Goal: Task Accomplishment & Management: Manage account settings

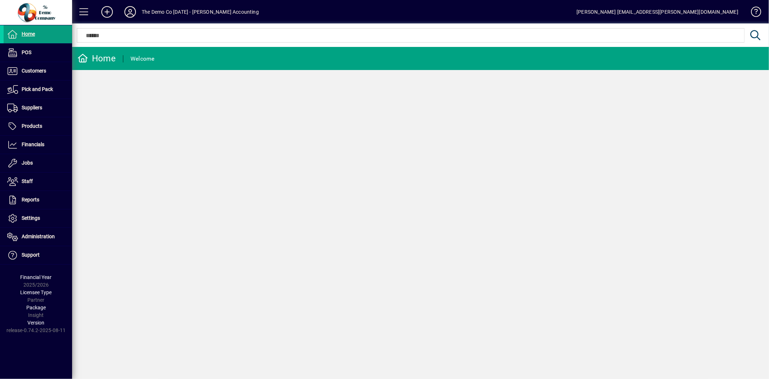
click at [129, 13] on icon at bounding box center [130, 12] width 14 height 12
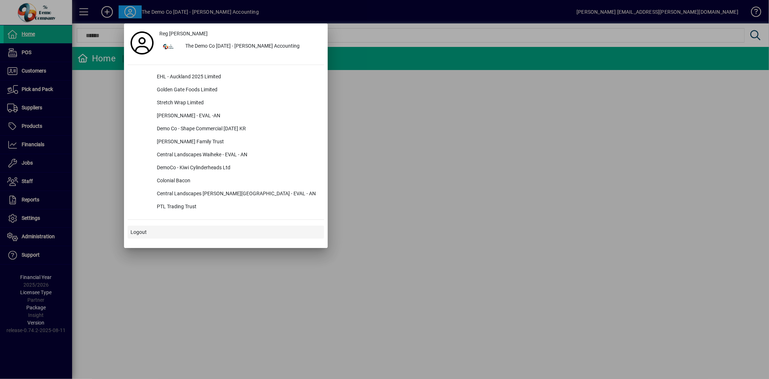
click at [146, 230] on span "Logout" at bounding box center [139, 232] width 16 height 8
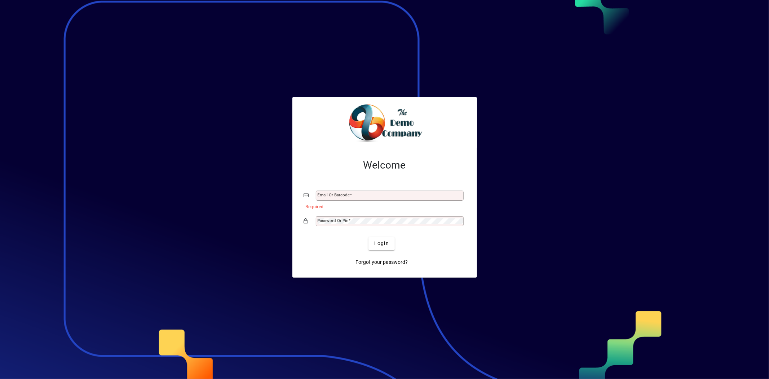
click at [326, 192] on mat-label "Email or Barcode" at bounding box center [334, 194] width 32 height 5
click at [326, 193] on input "Email or Barcode" at bounding box center [391, 196] width 146 height 6
type input "*"
type input "**********"
click at [349, 219] on span at bounding box center [350, 220] width 2 height 5
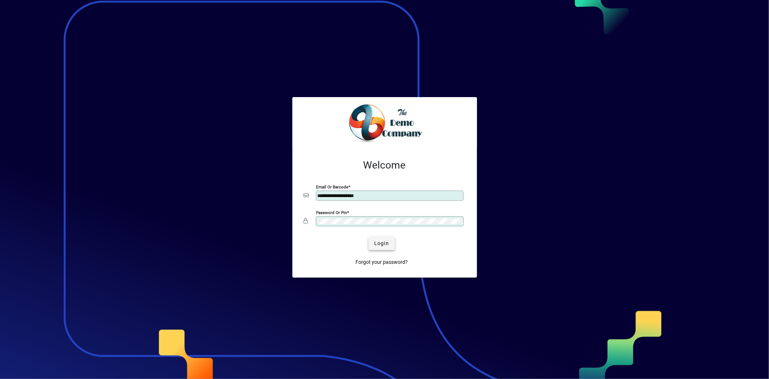
click at [373, 240] on span "submit" at bounding box center [381, 243] width 26 height 17
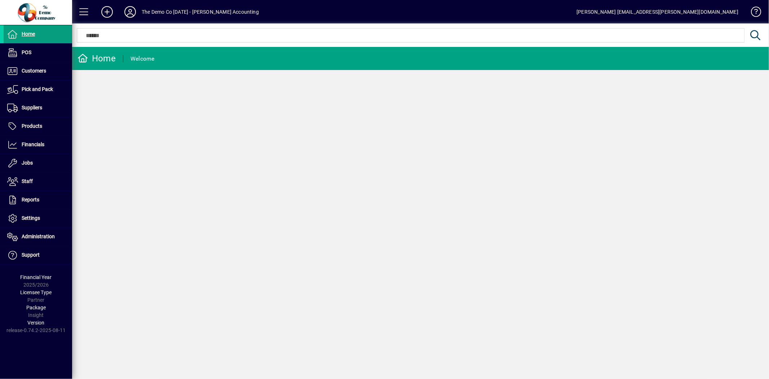
click at [124, 10] on icon at bounding box center [130, 12] width 14 height 12
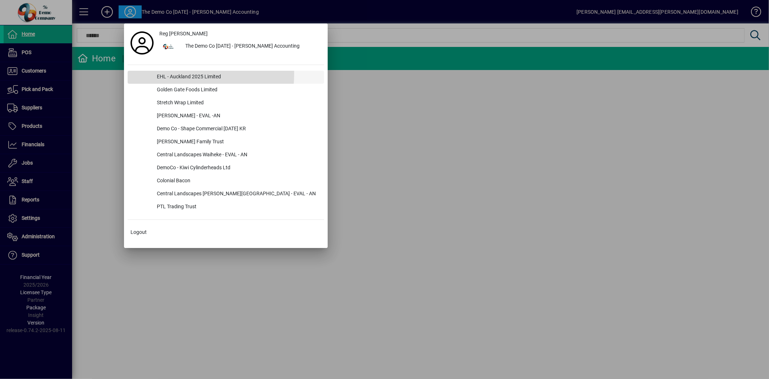
click at [164, 74] on div "EHL - Auckland 2025 Limited" at bounding box center [237, 77] width 173 height 13
